Goal: Task Accomplishment & Management: Manage account settings

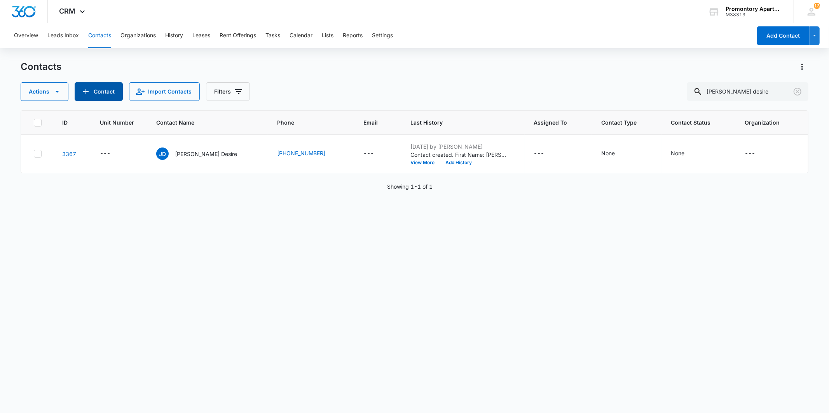
click at [119, 95] on button "Contact" at bounding box center [99, 91] width 48 height 19
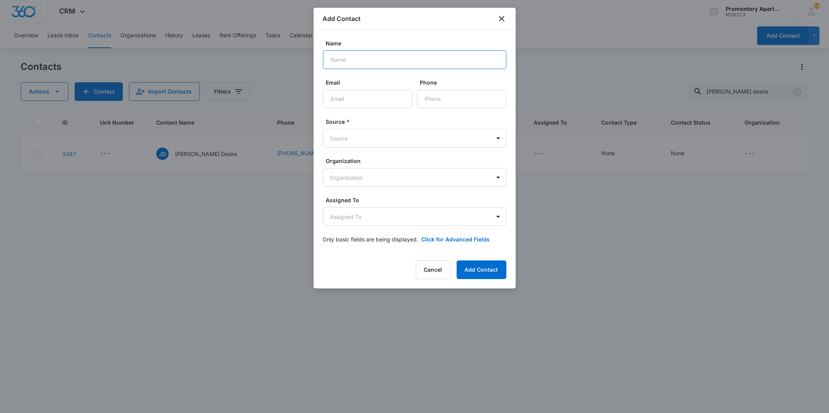
click at [355, 59] on input "Name" at bounding box center [414, 60] width 183 height 19
type input "Slaure-[PERSON_NAME]"
click at [443, 100] on input "Phone" at bounding box center [461, 99] width 89 height 19
type input "[PHONE_NUMBER]"
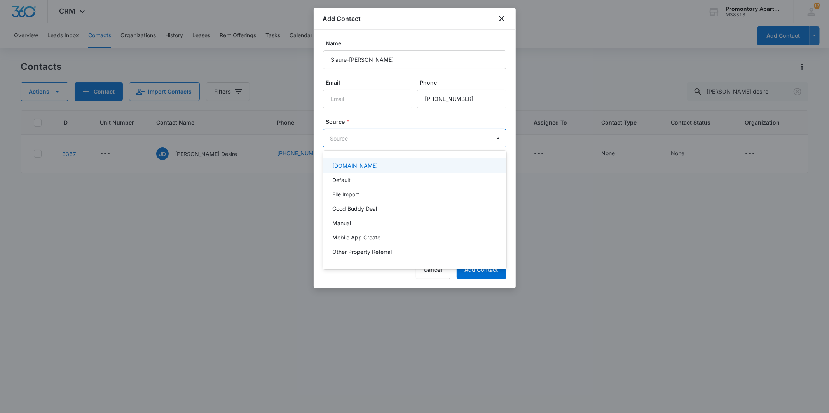
click at [434, 141] on body "CRM Apps Reputation Websites Forms CRM Email Social Content Files Brand Setting…" at bounding box center [414, 206] width 829 height 413
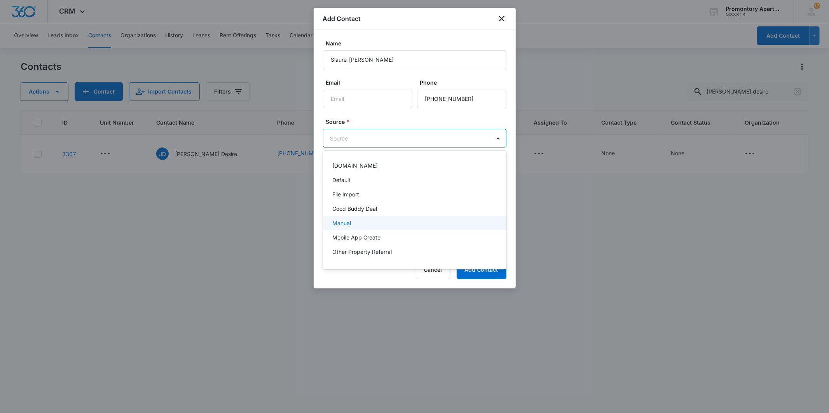
click at [361, 218] on div "Manual" at bounding box center [414, 223] width 183 height 14
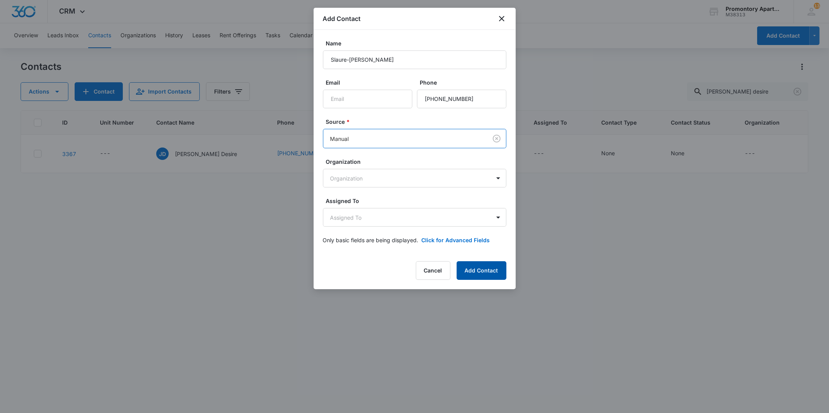
click at [471, 265] on button "Add Contact" at bounding box center [482, 271] width 50 height 19
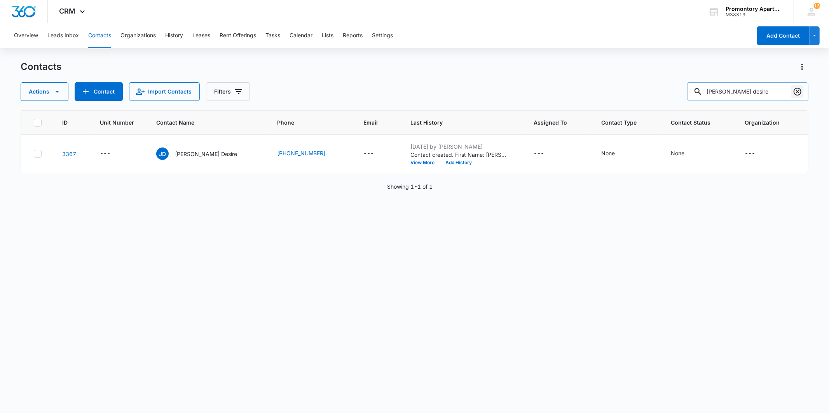
click at [795, 94] on icon "Clear" at bounding box center [798, 92] width 8 height 8
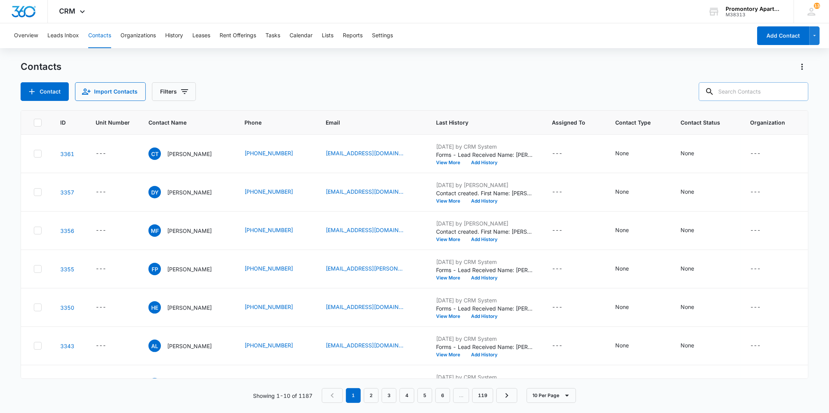
click at [751, 91] on input "text" at bounding box center [754, 91] width 110 height 19
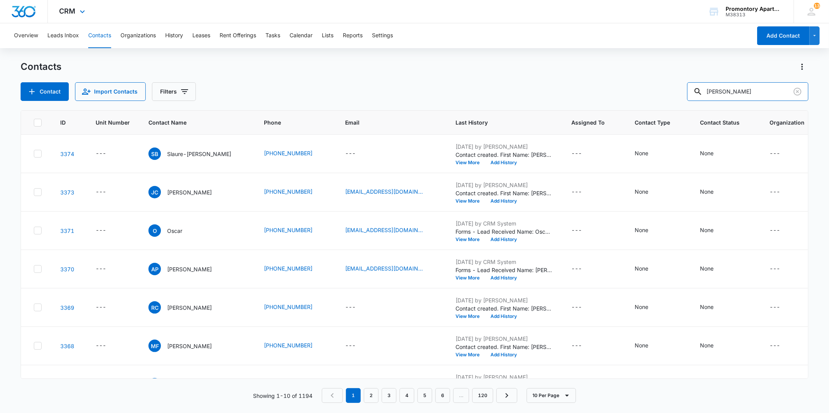
type input "[PERSON_NAME]"
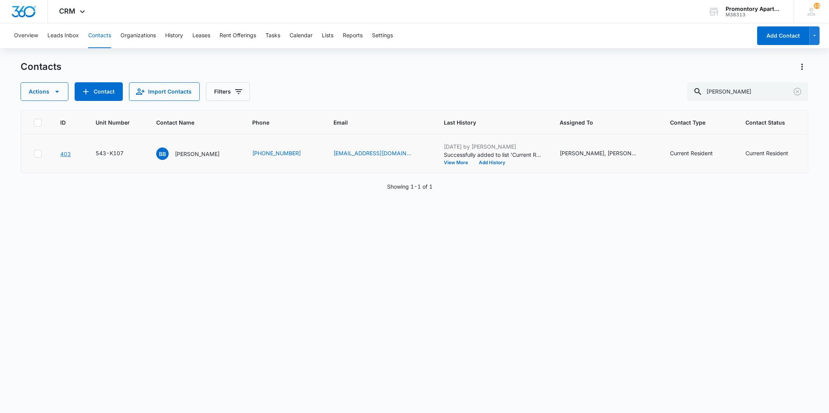
click at [63, 153] on link "403" at bounding box center [65, 154] width 10 height 7
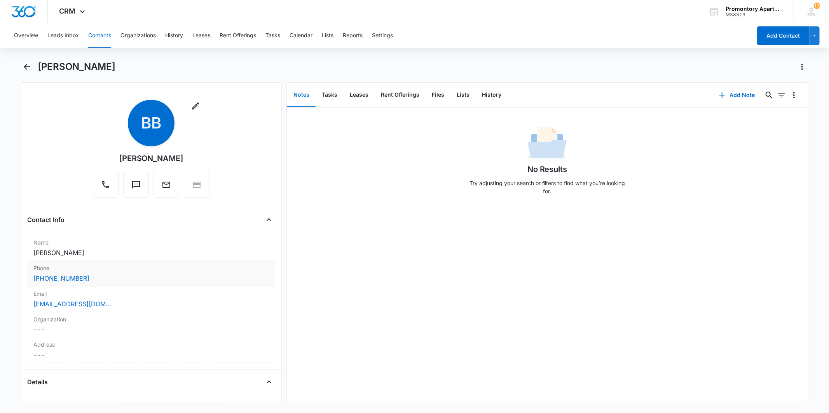
click at [87, 277] on div "[PHONE_NUMBER]" at bounding box center [150, 278] width 235 height 9
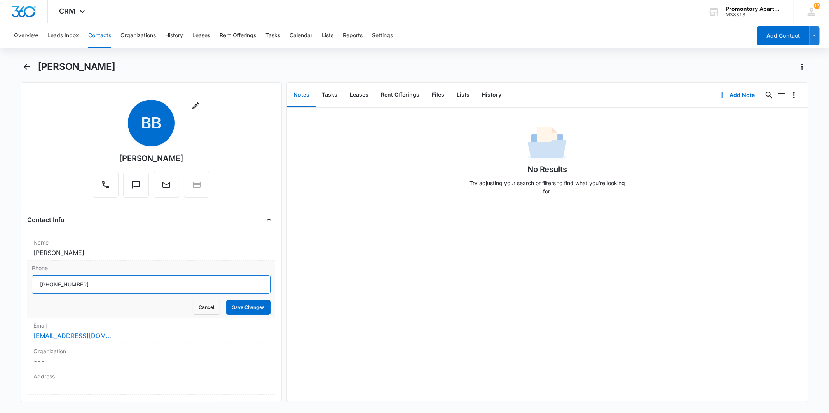
drag, startPoint x: 113, startPoint y: 282, endPoint x: 56, endPoint y: 277, distance: 56.5
click at [56, 277] on input "Phone" at bounding box center [151, 285] width 238 height 19
type input "[PHONE_NUMBER]"
click at [261, 302] on button "Save Changes" at bounding box center [248, 307] width 44 height 15
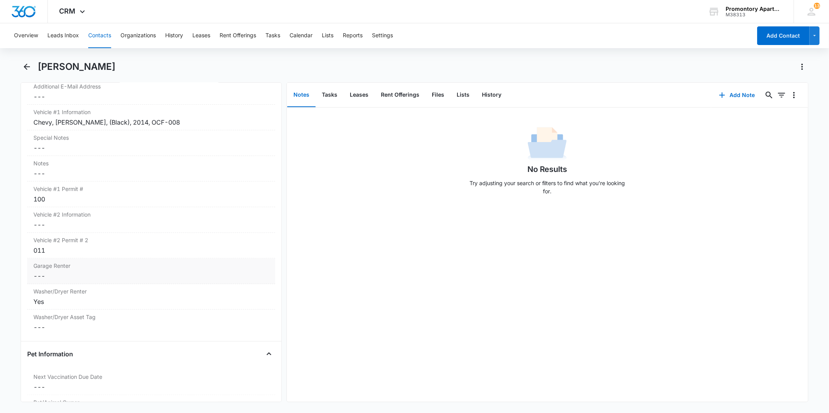
scroll to position [820, 0]
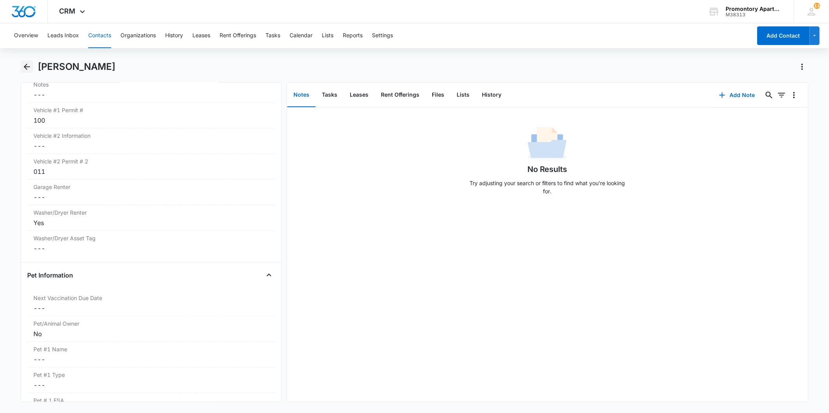
click at [29, 68] on icon "Back" at bounding box center [26, 66] width 9 height 9
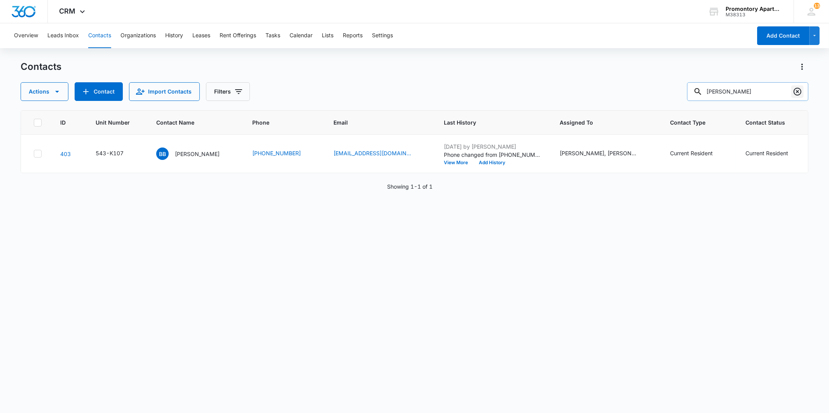
click at [803, 94] on button "Clear" at bounding box center [797, 91] width 12 height 12
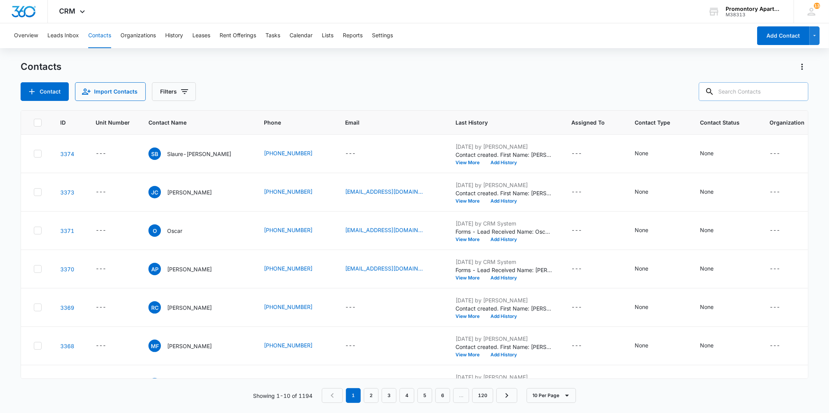
click at [753, 96] on input "text" at bounding box center [754, 91] width 110 height 19
type input "[PERSON_NAME]"
